Goal: Complete application form: Complete application form

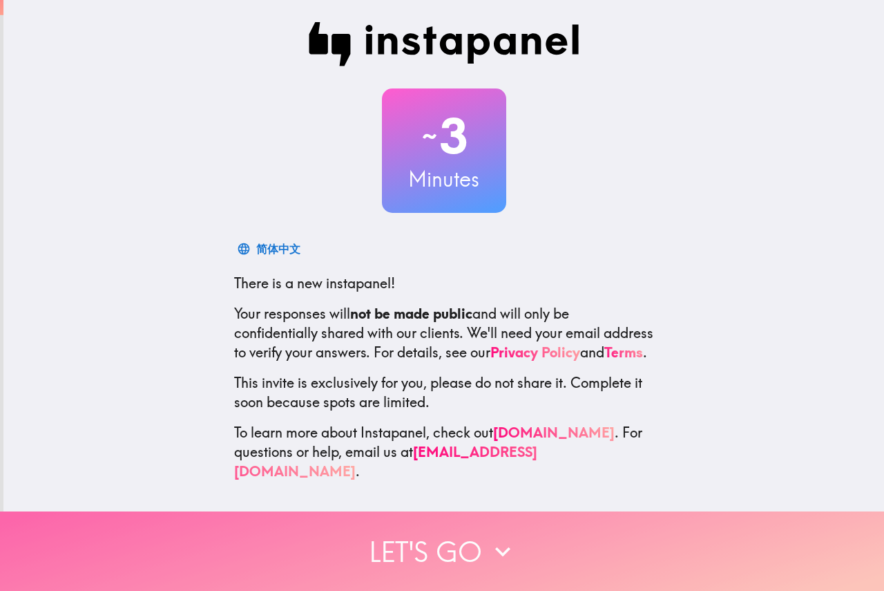
click at [410, 540] on button "Let's go" at bounding box center [442, 550] width 884 height 79
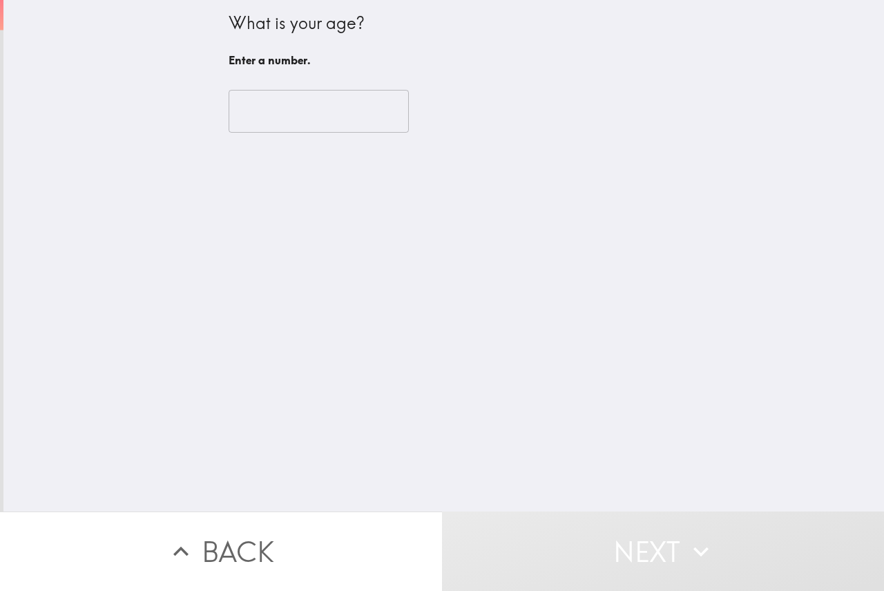
click at [260, 120] on input "number" at bounding box center [319, 111] width 180 height 43
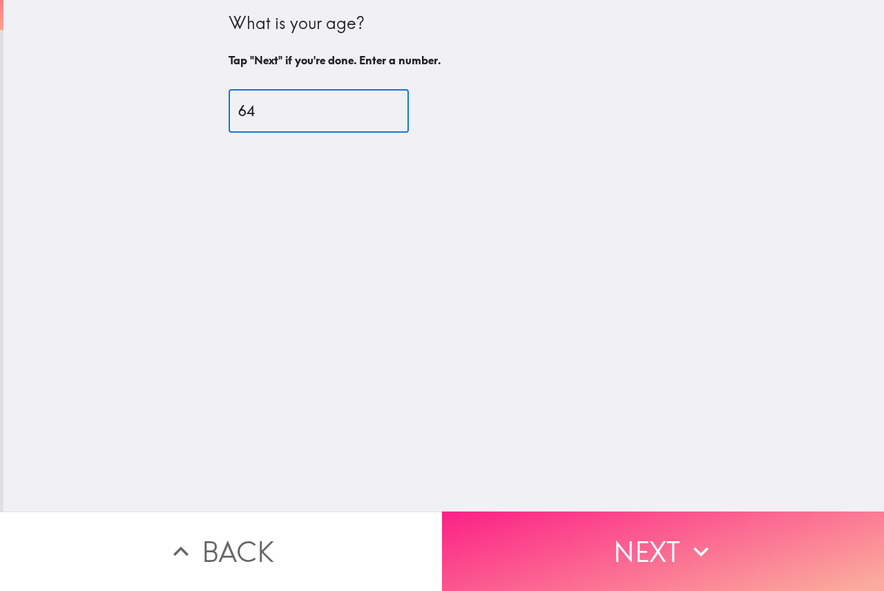
type input "64"
click at [642, 533] on button "Next" at bounding box center [663, 550] width 442 height 79
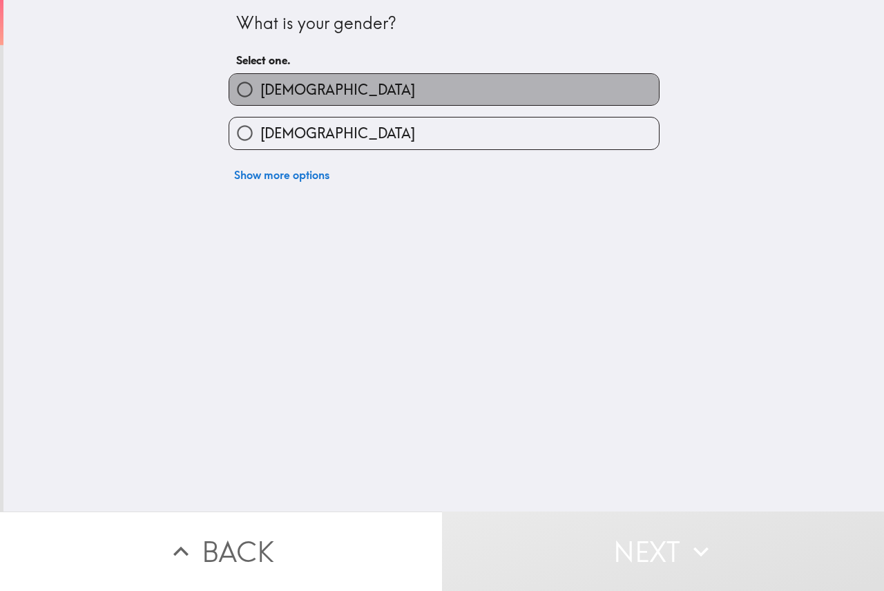
click at [331, 87] on label "[DEMOGRAPHIC_DATA]" at bounding box center [444, 89] width 430 height 31
click at [260, 87] on input "[DEMOGRAPHIC_DATA]" at bounding box center [244, 89] width 31 height 31
radio input "true"
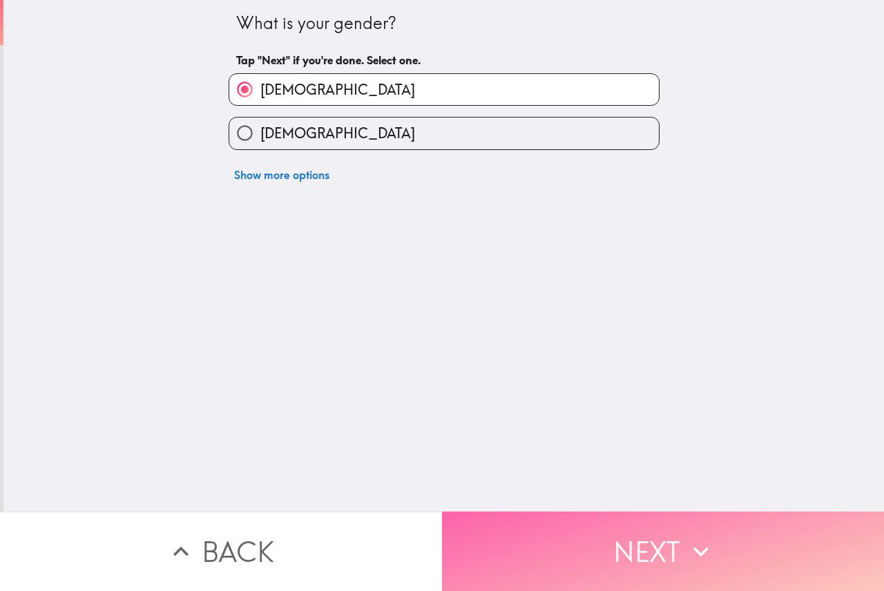
click at [560, 542] on button "Next" at bounding box center [663, 550] width 442 height 79
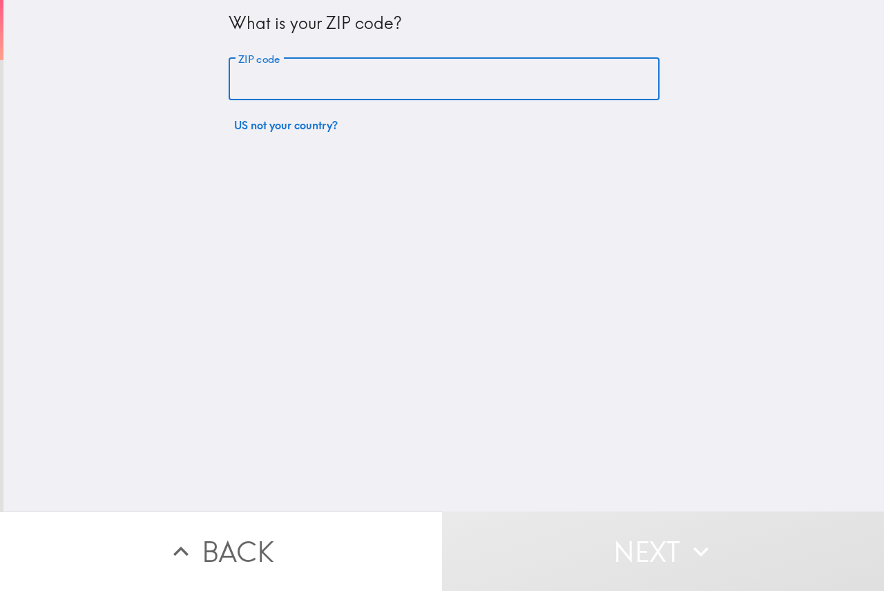
click at [338, 78] on input "ZIP code" at bounding box center [444, 79] width 431 height 43
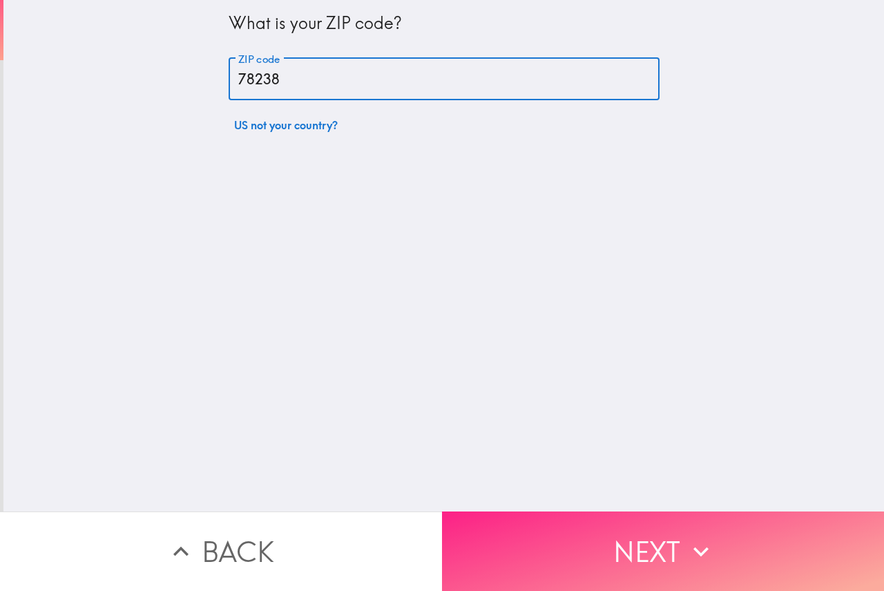
type input "78238"
click at [619, 529] on button "Next" at bounding box center [663, 550] width 442 height 79
